Goal: Find specific page/section: Find specific page/section

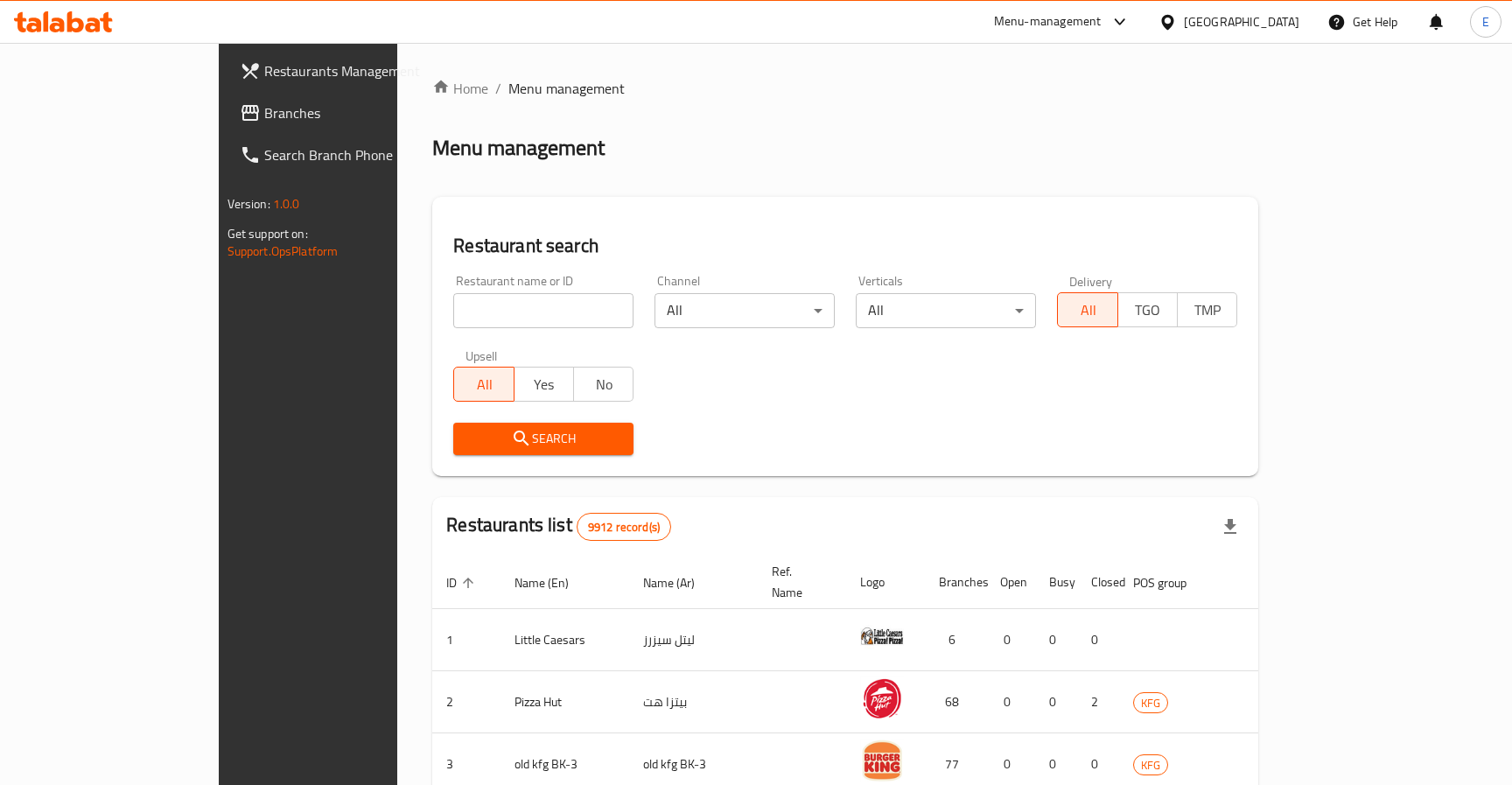
click at [453, 296] on input "search" at bounding box center [543, 311] width 180 height 35
paste input "48549"
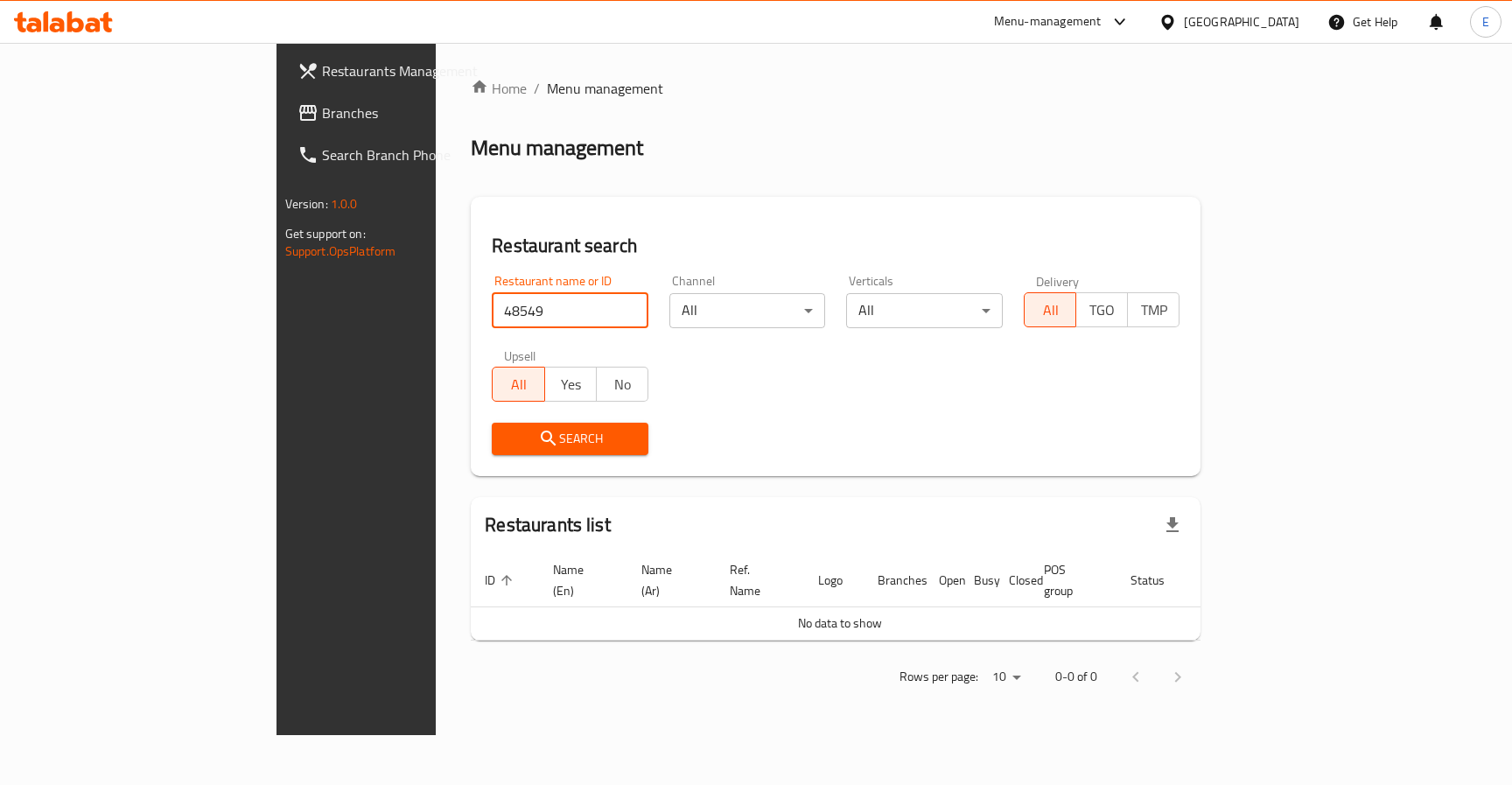
paste input "27142"
type input "27142"
click button "Search" at bounding box center [569, 439] width 156 height 33
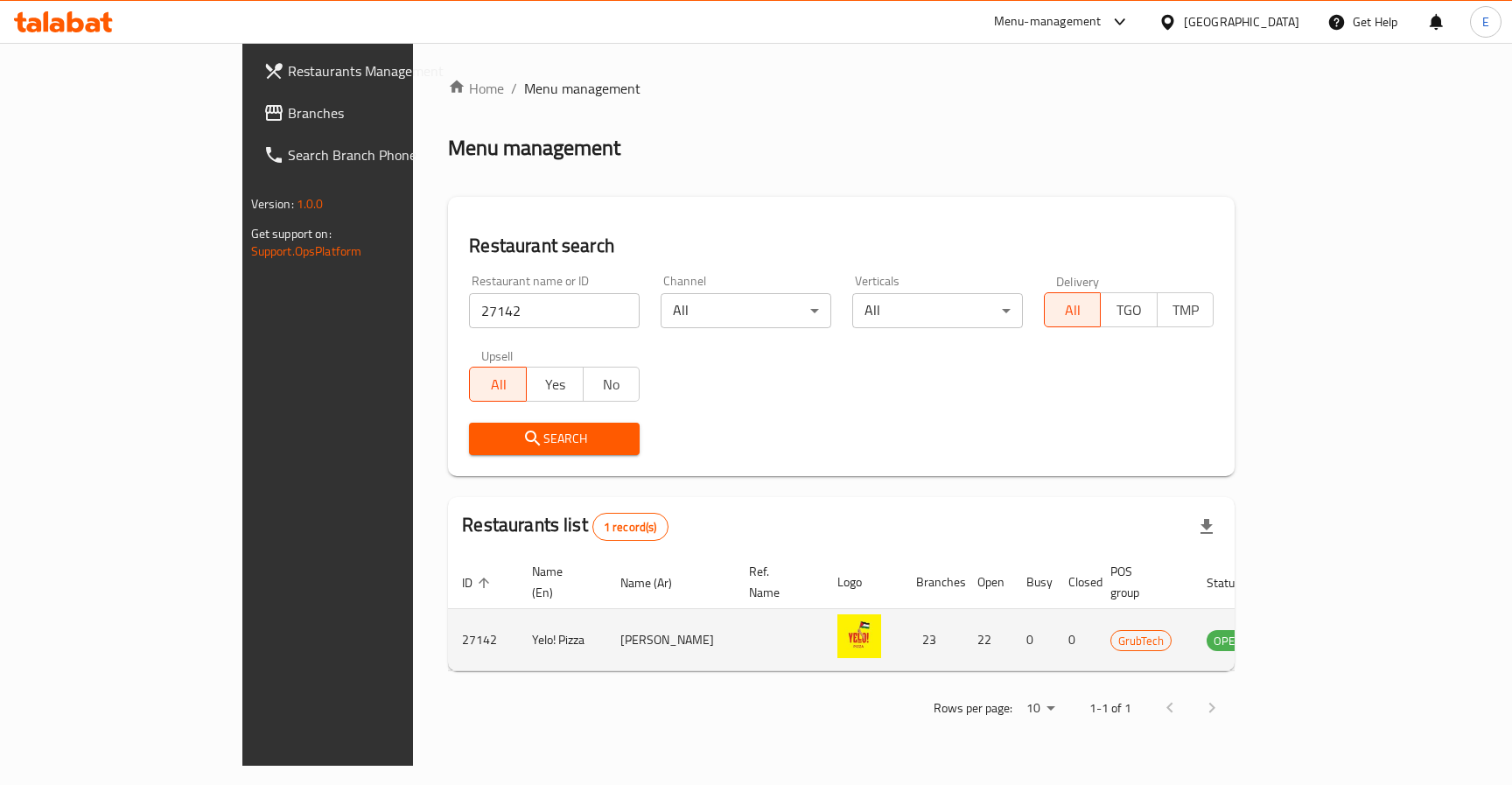
click at [1344, 632] on td "enhanced table" at bounding box center [1314, 639] width 60 height 62
click at [1316, 637] on icon "enhanced table" at bounding box center [1313, 640] width 6 height 7
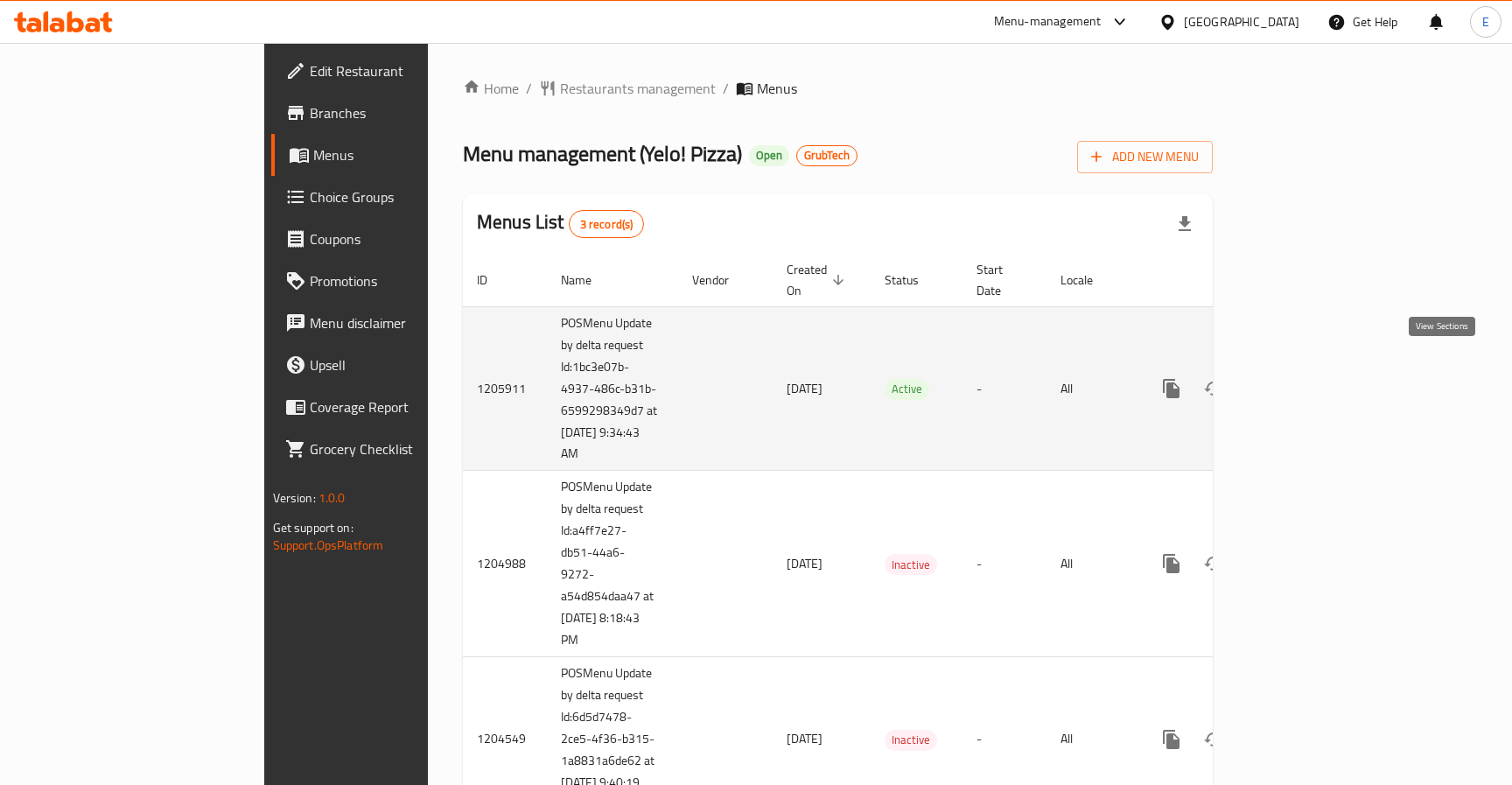
click at [1308, 378] on icon "enhanced table" at bounding box center [1297, 388] width 21 height 21
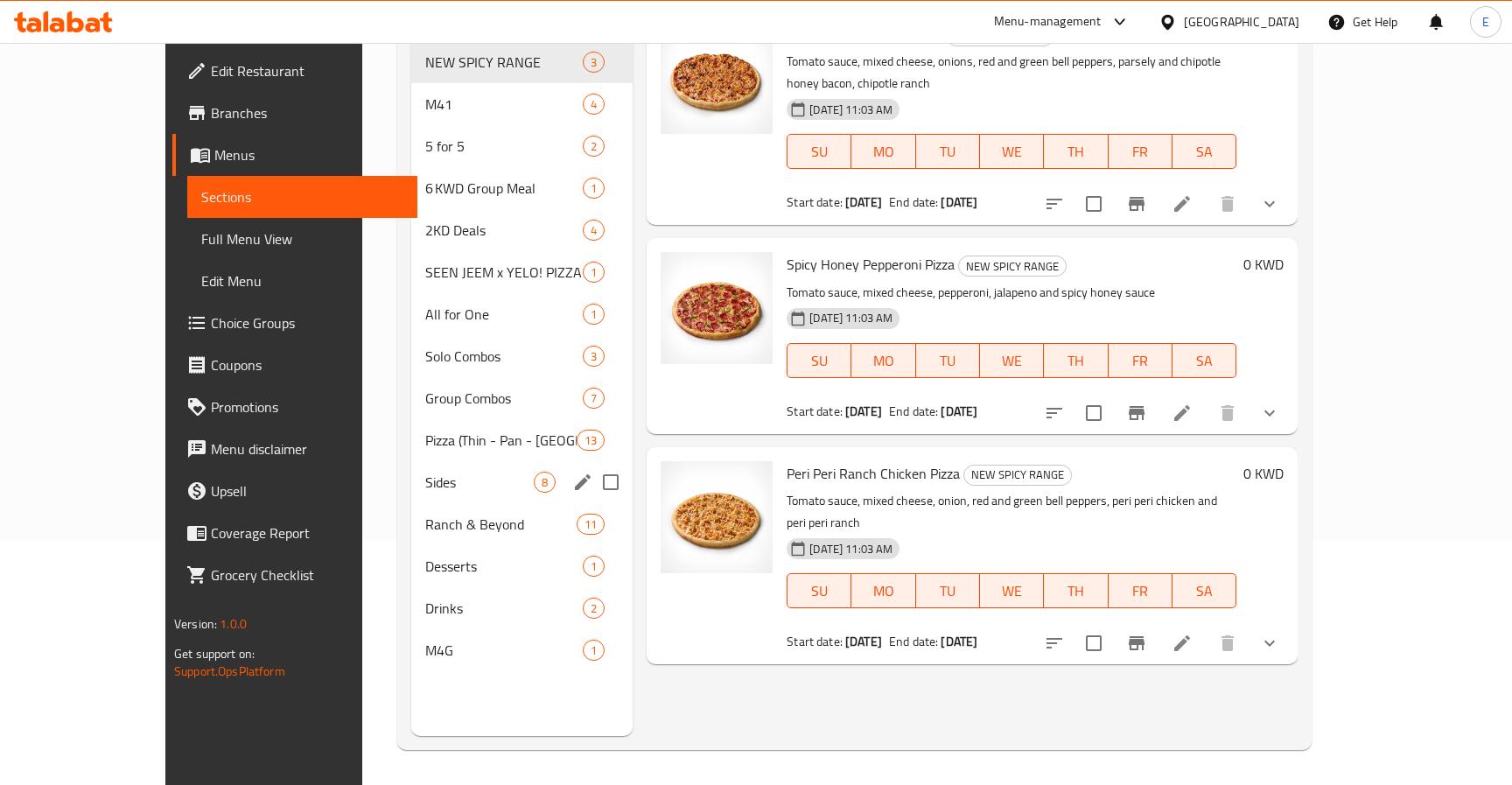
scroll to position [219, 0]
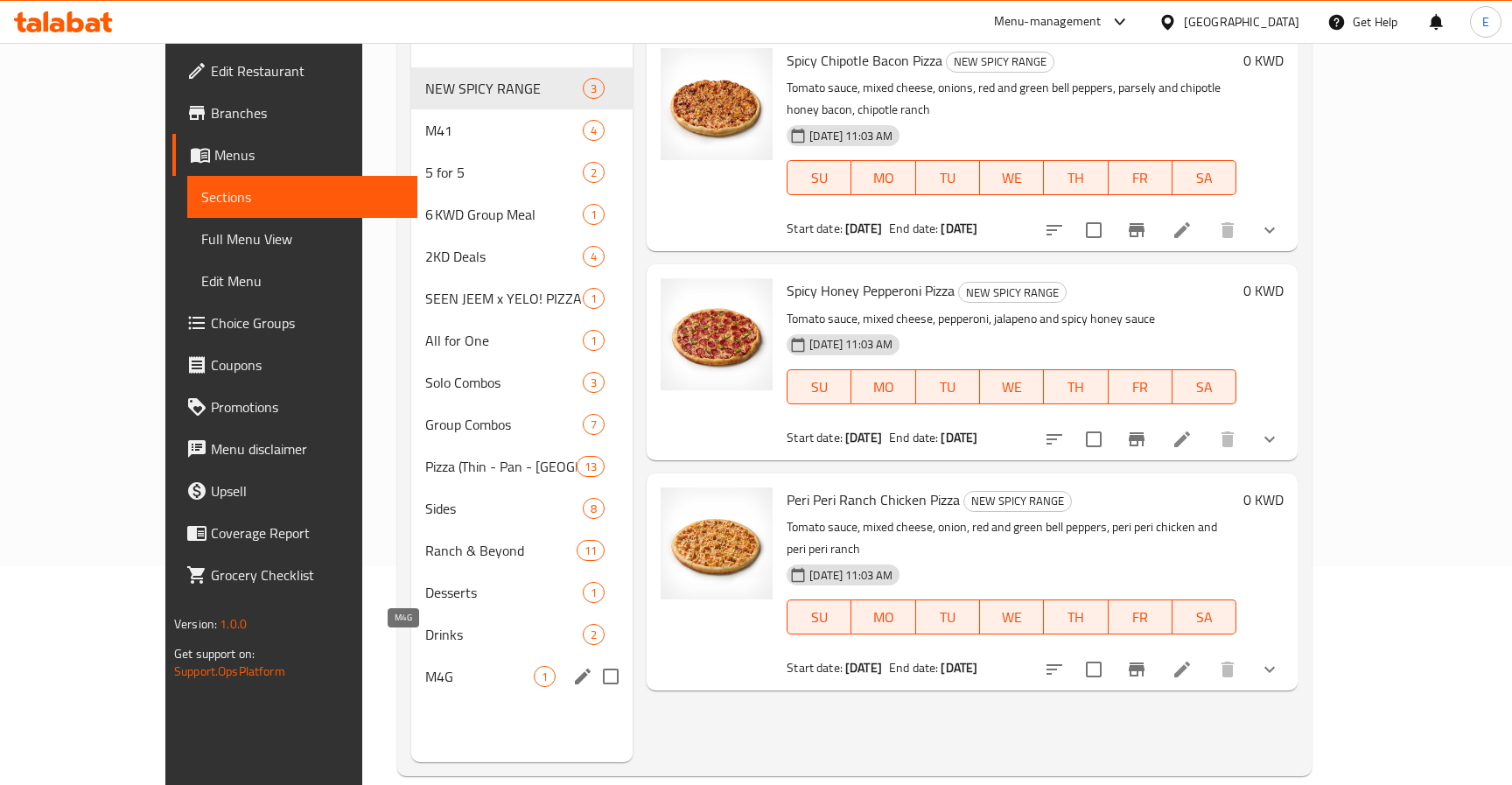
click at [425, 666] on span "M4G" at bounding box center [479, 677] width 108 height 21
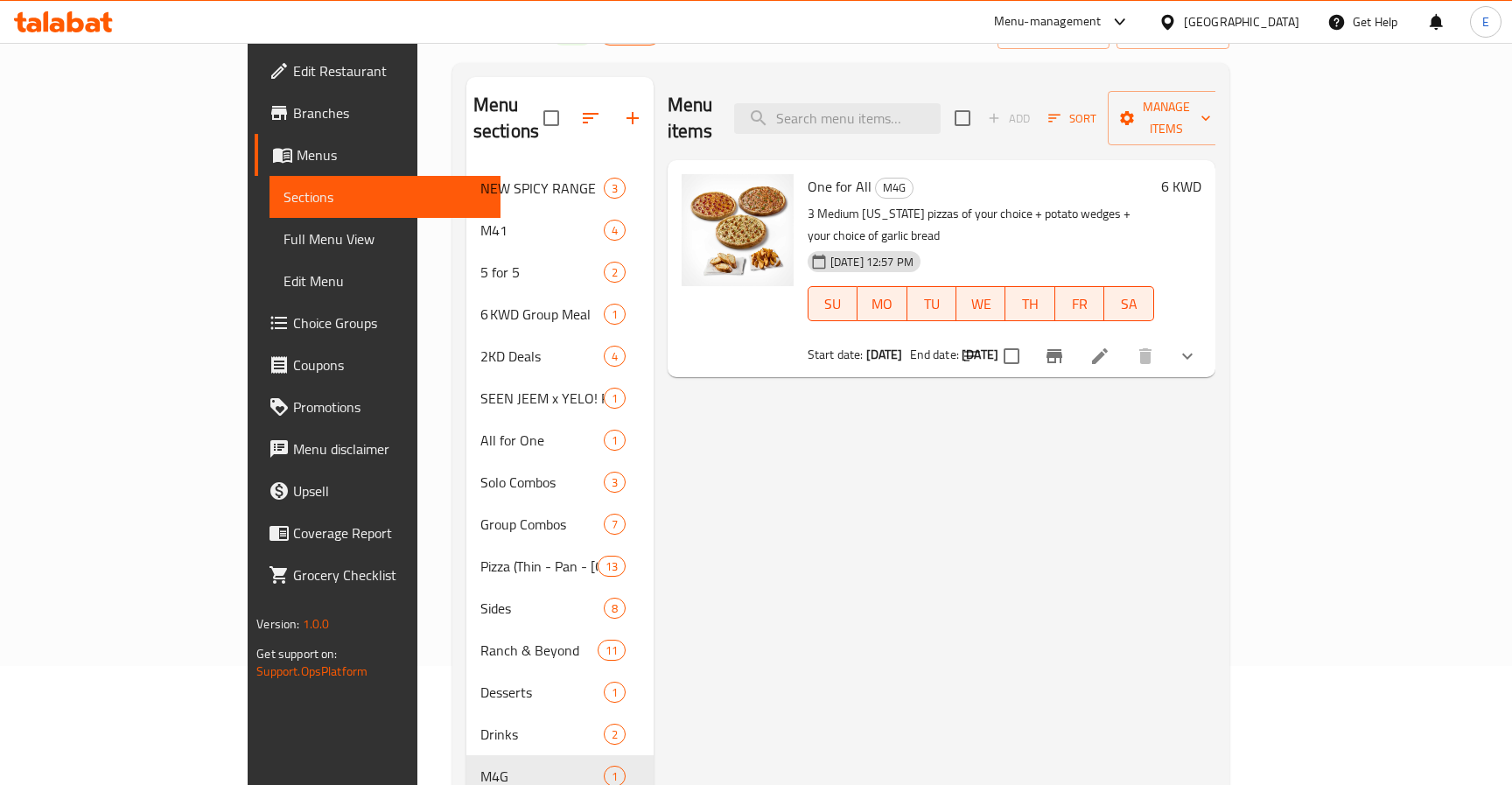
scroll to position [113, 0]
